Goal: Transaction & Acquisition: Purchase product/service

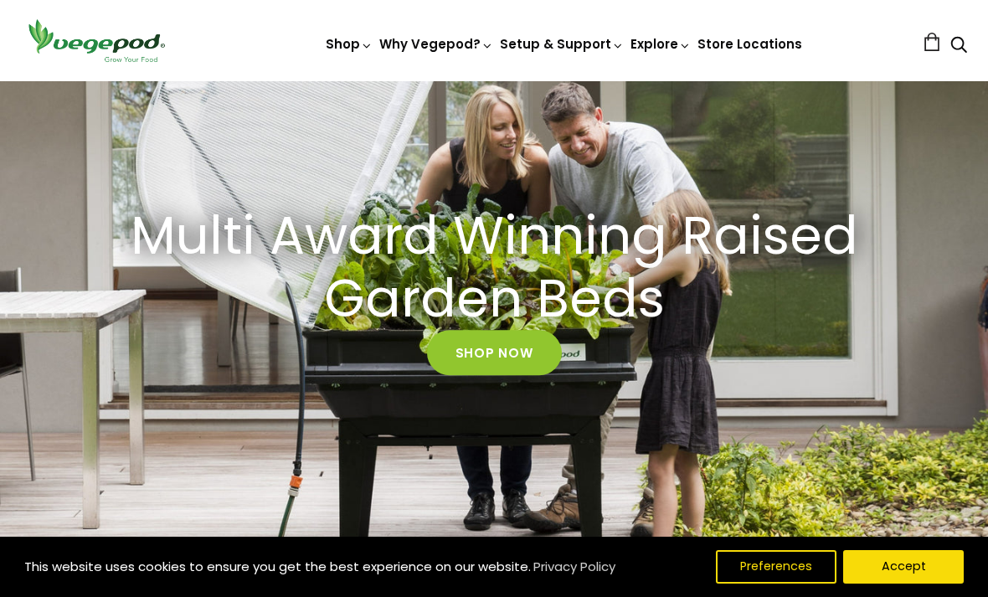
scroll to position [125, 0]
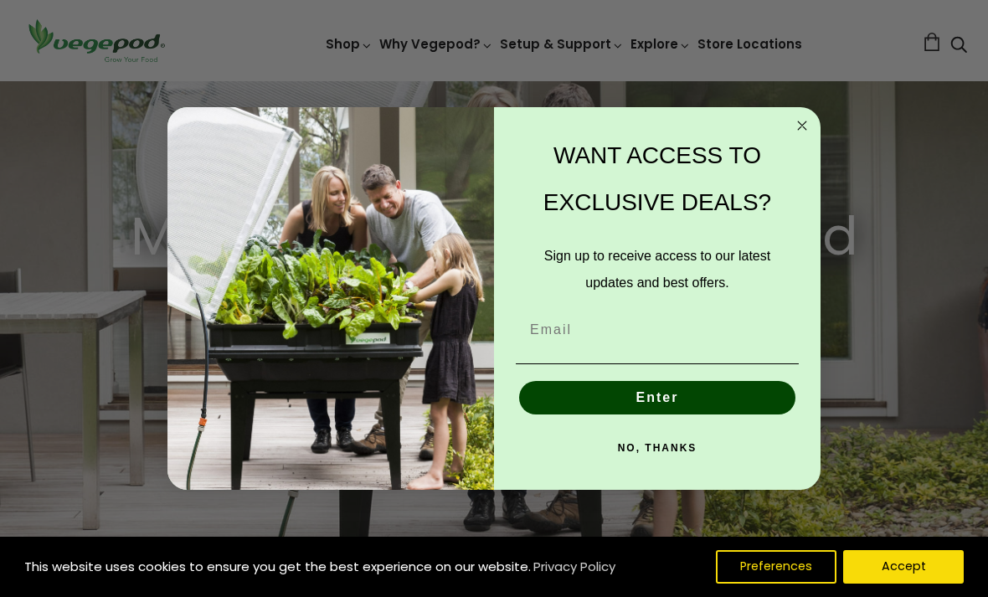
click at [801, 136] on circle "Close dialog" at bounding box center [802, 125] width 19 height 19
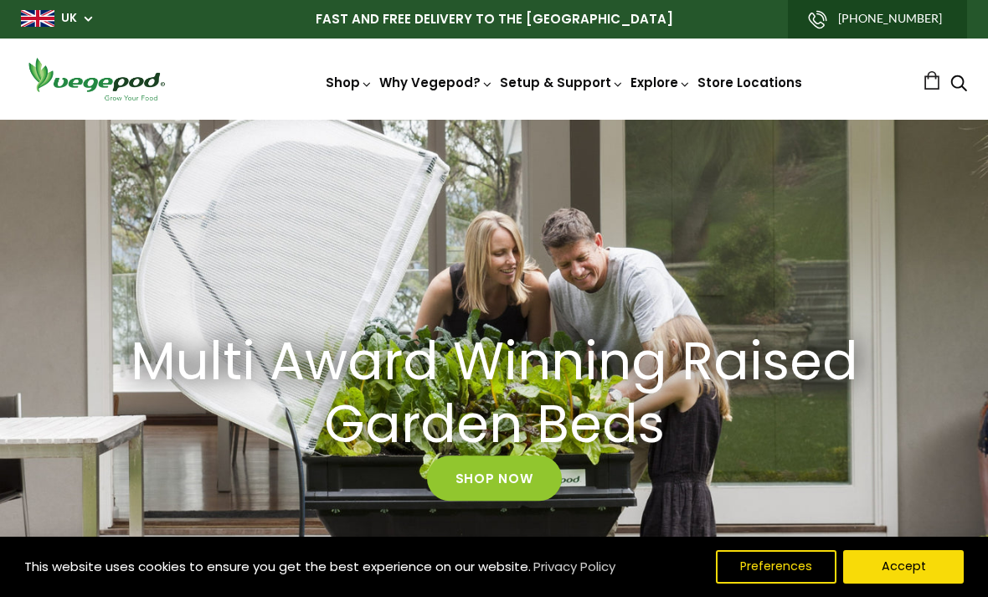
scroll to position [0, 700]
click at [350, 75] on link "Shop" at bounding box center [349, 83] width 47 height 18
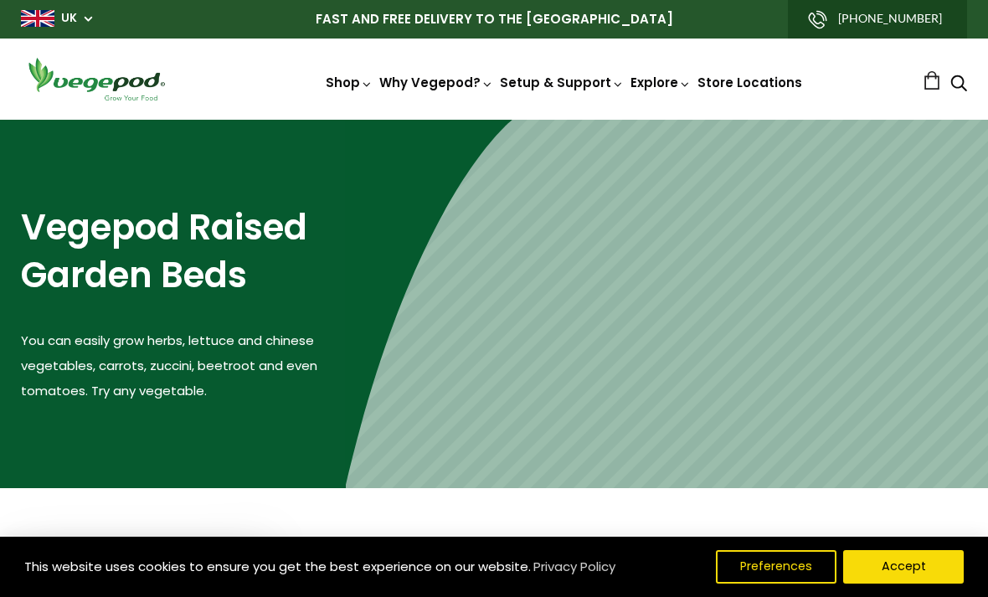
scroll to position [2, 0]
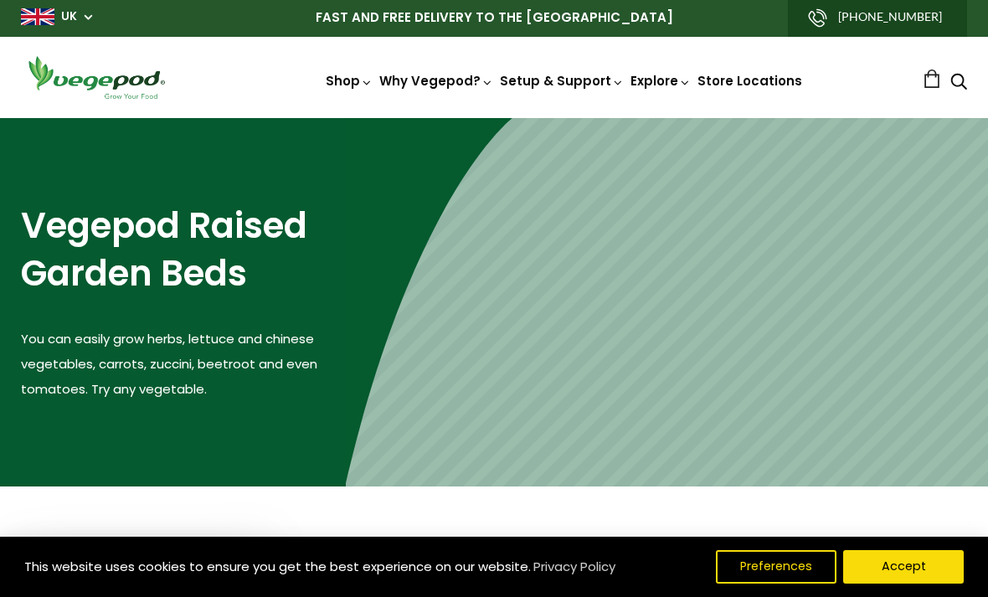
click at [494, 118] on span "Vegepod Bundles" at bounding box center [494, 118] width 0 height 0
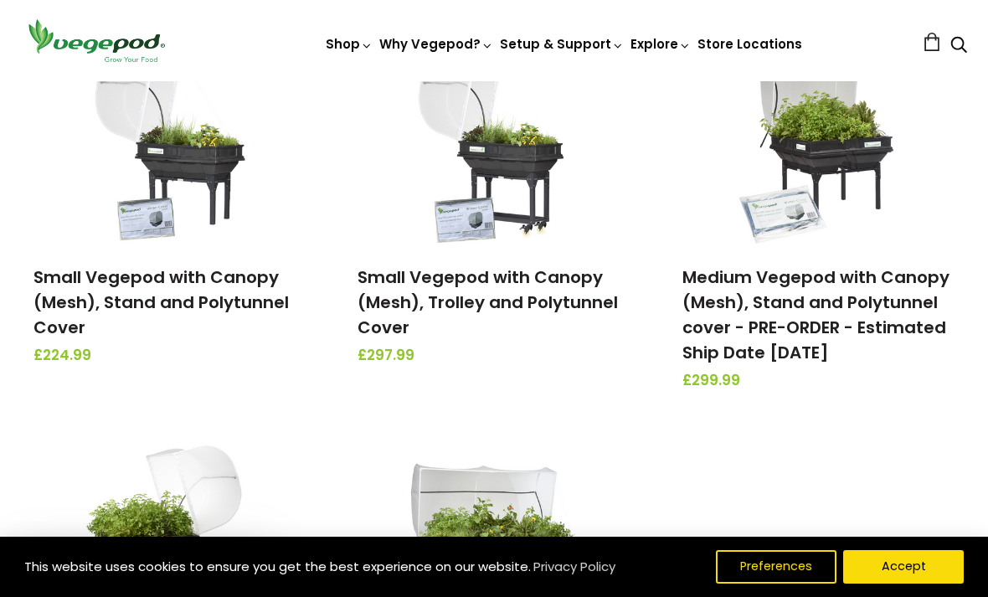
scroll to position [279, 0]
